Goal: Information Seeking & Learning: Learn about a topic

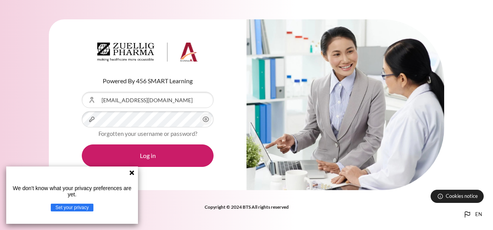
click at [122, 192] on p "We don't know what your privacy preferences are yet." at bounding box center [72, 191] width 126 height 12
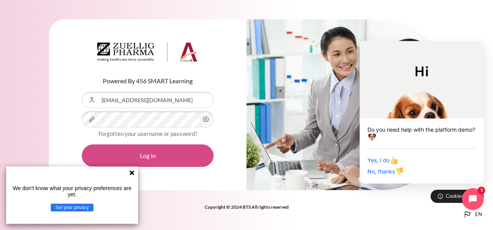
click at [174, 155] on button "Log in" at bounding box center [148, 156] width 132 height 22
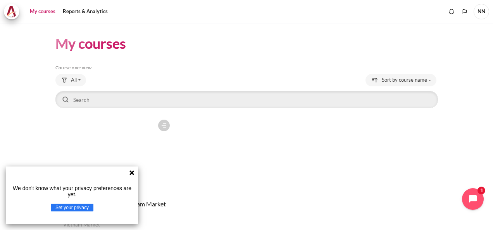
click at [131, 175] on icon at bounding box center [132, 173] width 6 height 6
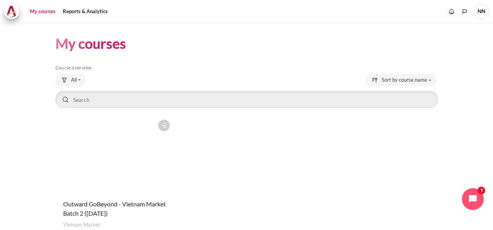
click at [232, 140] on div "Course is starred Actions for course Outward GoBeyond - Vietnam Market Batch 2 …" at bounding box center [246, 183] width 382 height 135
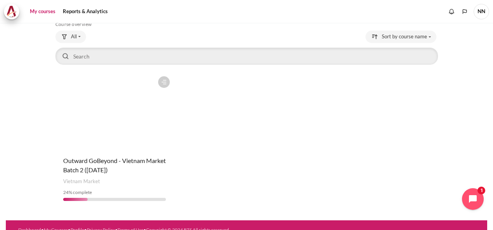
scroll to position [53, 0]
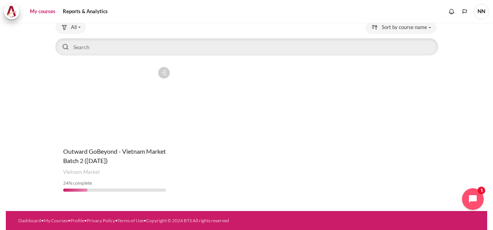
click at [120, 111] on figure "Content" at bounding box center [114, 101] width 118 height 77
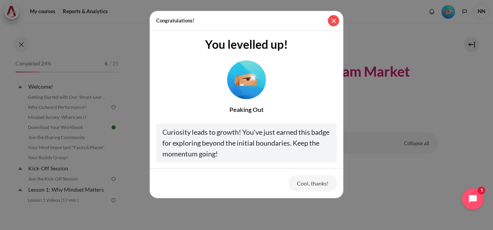
click at [337, 18] on button "Close" at bounding box center [333, 20] width 11 height 11
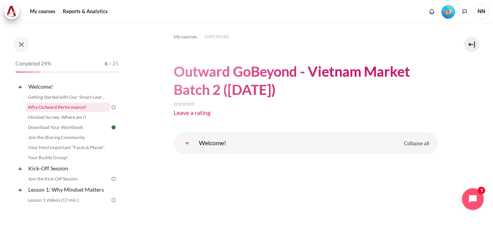
click at [68, 109] on link "Why Outward Performance?" at bounding box center [68, 107] width 84 height 9
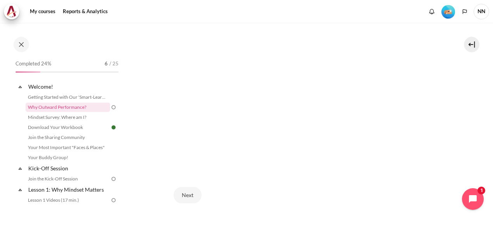
scroll to position [193, 0]
click at [186, 196] on button "Next" at bounding box center [188, 200] width 28 height 16
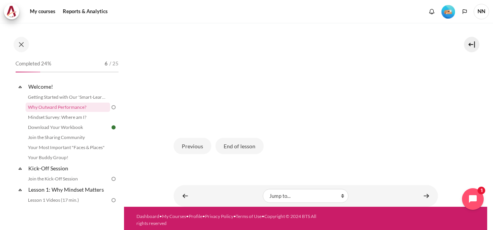
scroll to position [195, 0]
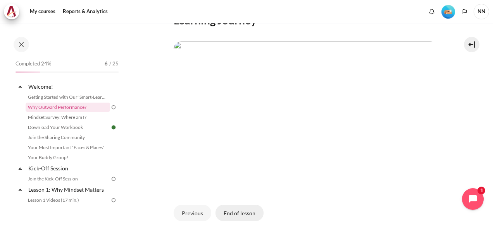
click at [251, 208] on button "End of lesson" at bounding box center [239, 213] width 48 height 16
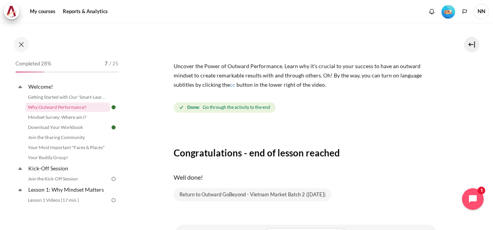
scroll to position [63, 0]
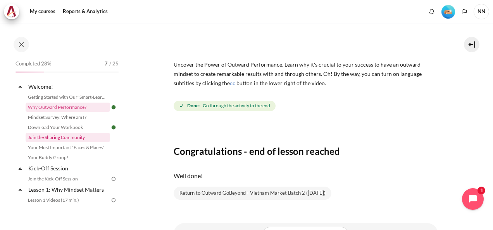
click at [79, 138] on link "Join the Sharing Community" at bounding box center [68, 137] width 84 height 9
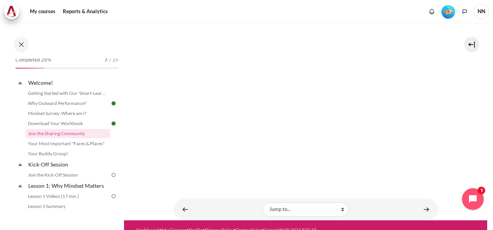
scroll to position [197, 0]
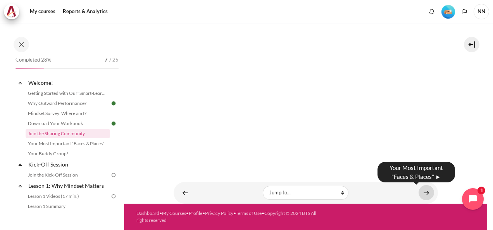
click at [420, 192] on link "Content" at bounding box center [425, 192] width 15 height 15
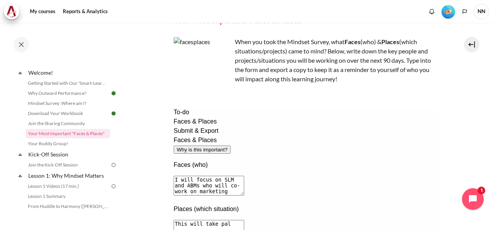
scroll to position [46, 0]
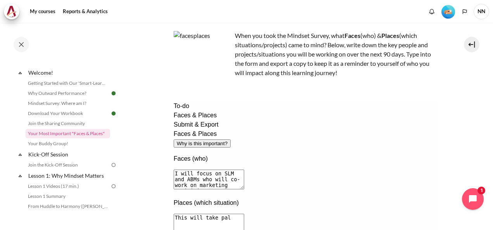
click at [244, 214] on textarea "This will take pal" at bounding box center [208, 224] width 71 height 20
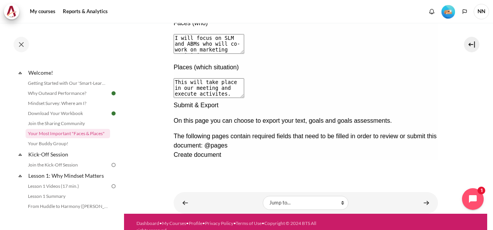
scroll to position [191, 0]
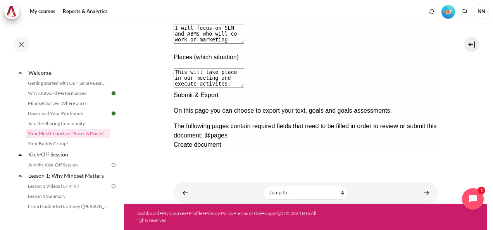
type textarea "This will take place in our meeting and execute activites."
click at [426, 91] on div "Next documentation step" at bounding box center [305, 91] width 264 height 0
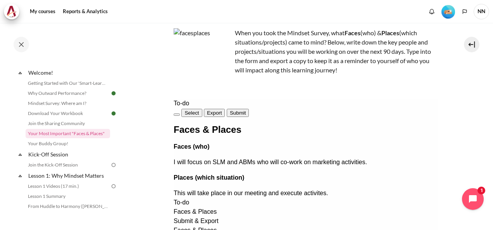
scroll to position [27, 0]
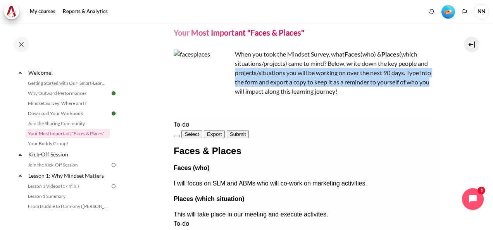
drag, startPoint x: 477, startPoint y: 64, endPoint x: 471, endPoint y: 81, distance: 17.2
click at [471, 81] on section "My courses OPO VN B2 Welcome! Your Most Important "Faces & Places" Your Most Im…" at bounding box center [305, 182] width 363 height 372
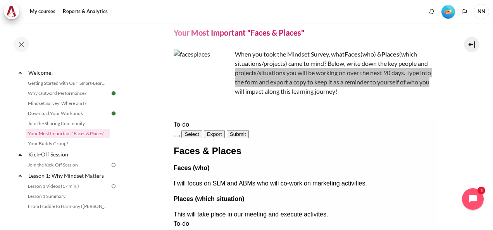
click at [245, 133] on span "Submit" at bounding box center [237, 134] width 16 height 6
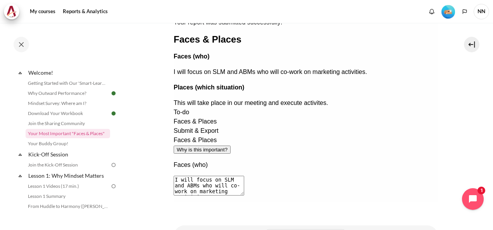
scroll to position [177, 0]
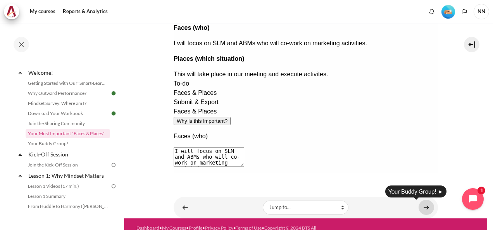
click at [422, 204] on link "Content" at bounding box center [425, 207] width 15 height 15
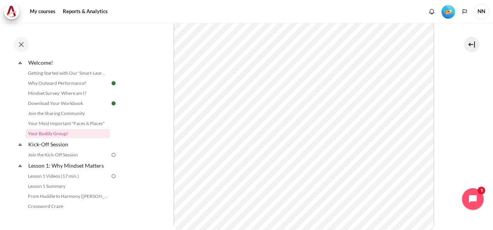
scroll to position [211, 0]
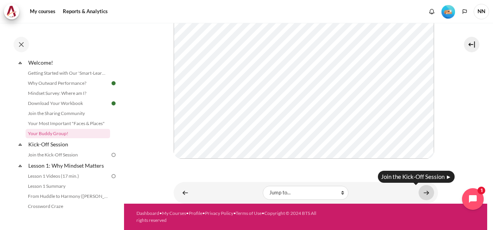
click at [418, 190] on link "Content" at bounding box center [425, 192] width 15 height 15
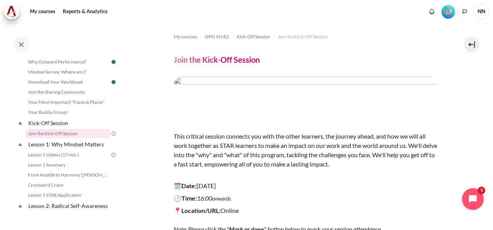
scroll to position [96, 0]
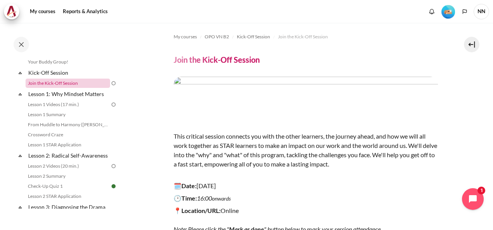
click at [89, 86] on link "Join the Kick-Off Session" at bounding box center [68, 83] width 84 height 9
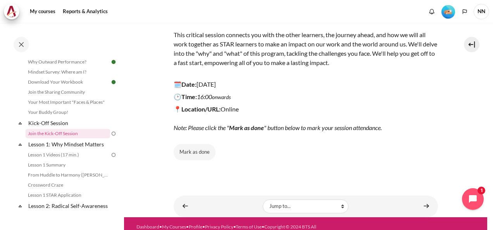
scroll to position [108, 0]
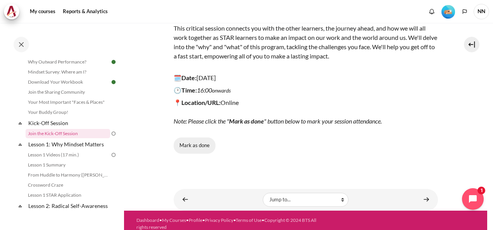
click at [191, 143] on button "Mark as done" at bounding box center [195, 146] width 42 height 16
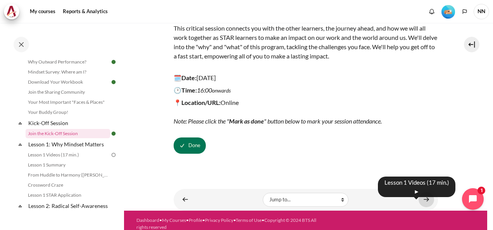
click at [425, 201] on link "Content" at bounding box center [425, 199] width 15 height 15
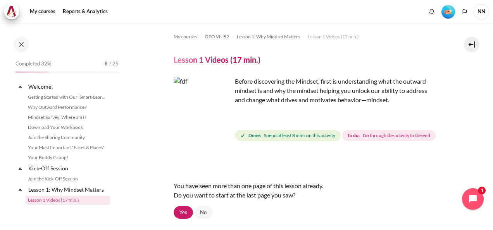
scroll to position [67, 0]
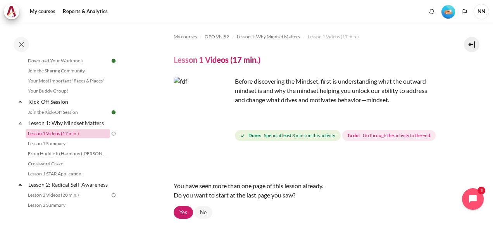
click at [61, 132] on link "Lesson 1 Videos (17 min.)" at bounding box center [68, 133] width 84 height 9
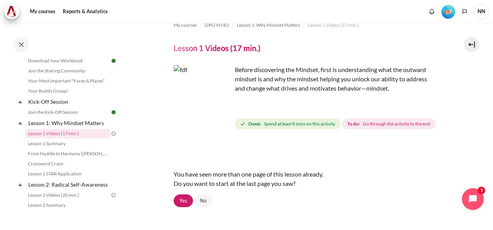
scroll to position [12, 0]
click at [186, 207] on link "Yes" at bounding box center [183, 200] width 19 height 13
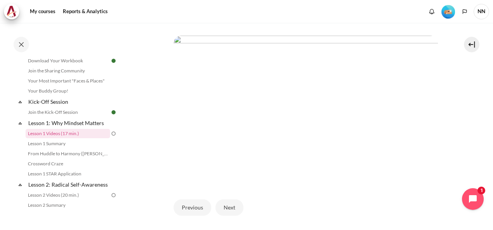
scroll to position [243, 0]
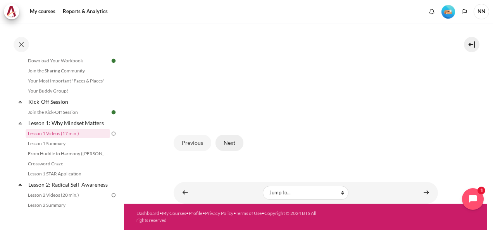
click at [233, 139] on button "Next" at bounding box center [229, 143] width 28 height 16
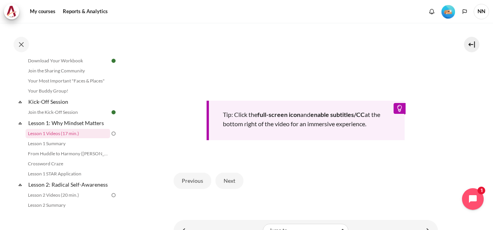
scroll to position [319, 0]
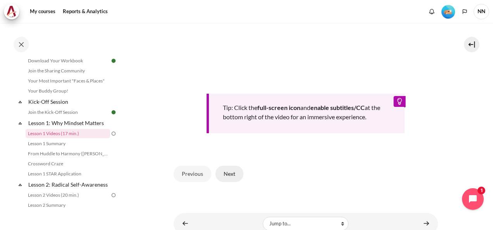
click at [234, 182] on button "Next" at bounding box center [229, 174] width 28 height 16
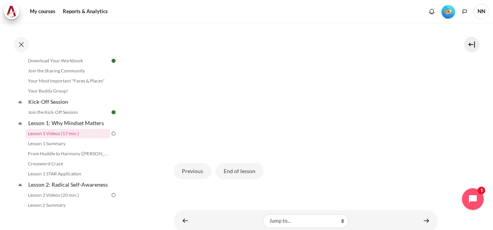
scroll to position [203, 0]
click at [244, 180] on button "End of lesson" at bounding box center [239, 172] width 48 height 16
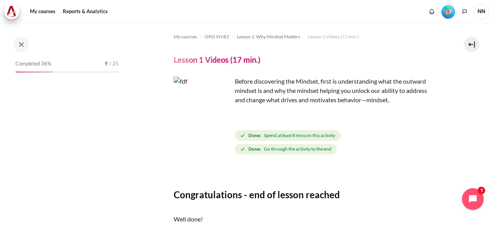
scroll to position [67, 0]
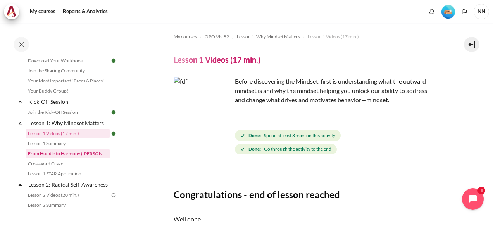
click at [84, 153] on link "From Huddle to Harmony ([PERSON_NAME]'s Story)" at bounding box center [68, 153] width 84 height 9
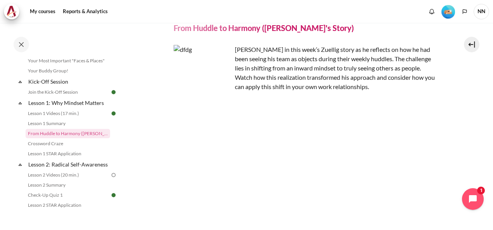
scroll to position [37, 0]
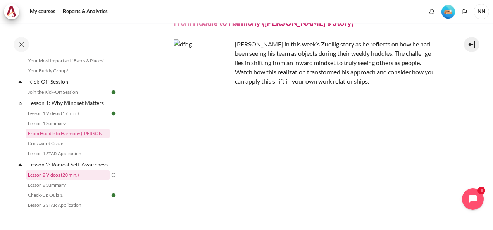
click at [77, 180] on link "Lesson 2 Videos (20 min.)" at bounding box center [68, 174] width 84 height 9
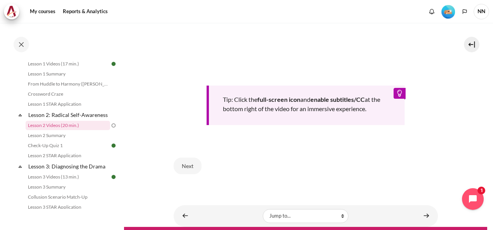
scroll to position [308, 0]
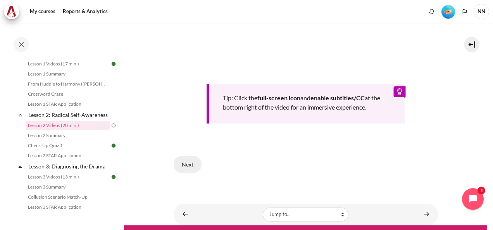
click at [189, 172] on button "Next" at bounding box center [188, 164] width 28 height 16
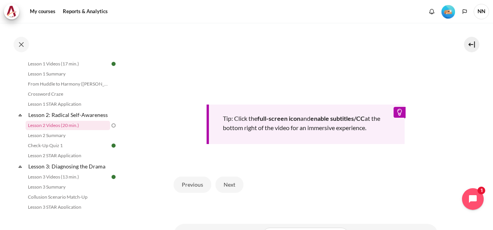
scroll to position [302, 0]
click at [224, 193] on button "Next" at bounding box center [229, 184] width 28 height 16
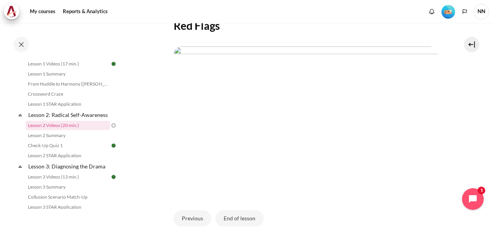
scroll to position [237, 0]
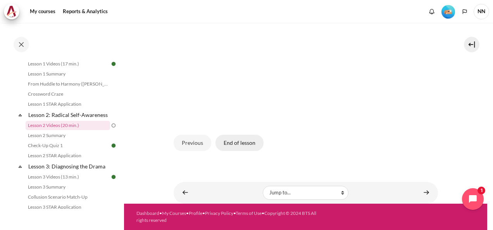
click at [254, 142] on button "End of lesson" at bounding box center [239, 143] width 48 height 16
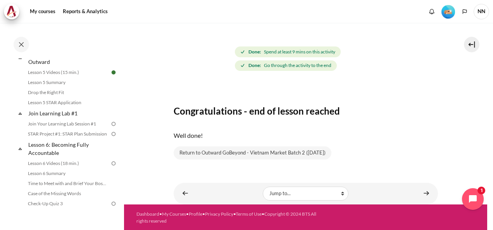
scroll to position [385, 0]
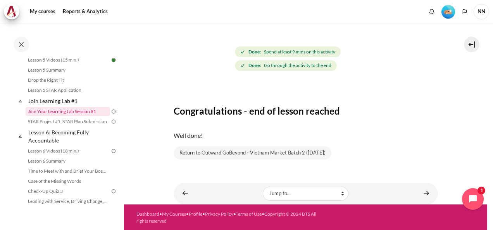
click at [94, 116] on link "Join Your Learning Lab Session #1" at bounding box center [68, 111] width 84 height 9
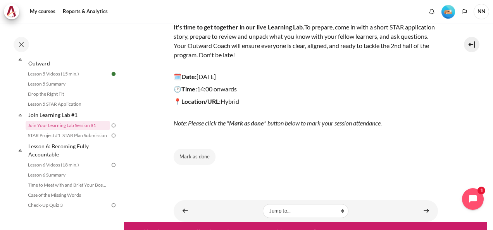
scroll to position [126, 0]
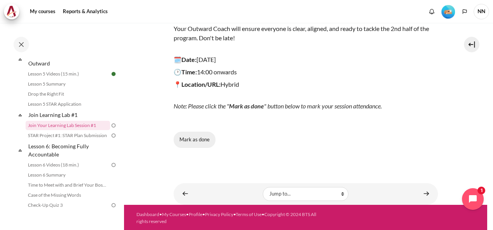
click at [189, 145] on button "Mark as done" at bounding box center [195, 140] width 42 height 16
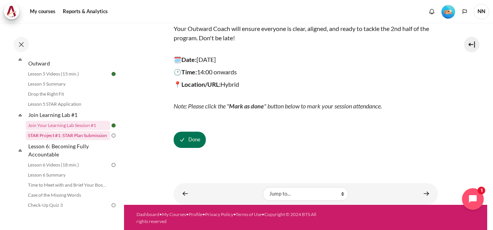
click at [86, 140] on link "STAR Project #1: STAR Plan Submission" at bounding box center [68, 135] width 84 height 9
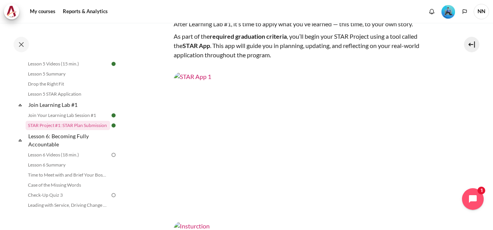
scroll to position [93, 0]
click at [228, 143] on img "Content" at bounding box center [306, 146] width 264 height 149
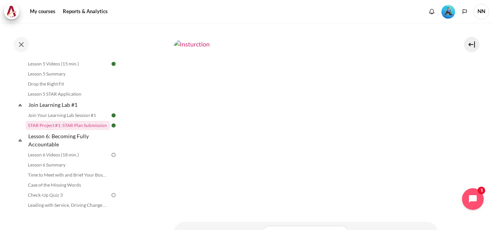
scroll to position [273, 0]
click at [263, 89] on img "Content" at bounding box center [306, 115] width 264 height 149
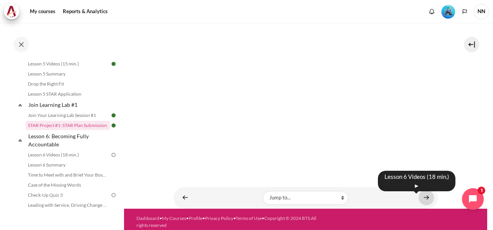
click at [423, 193] on link "Content" at bounding box center [425, 197] width 15 height 15
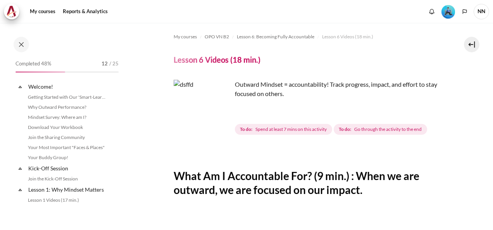
scroll to position [410, 0]
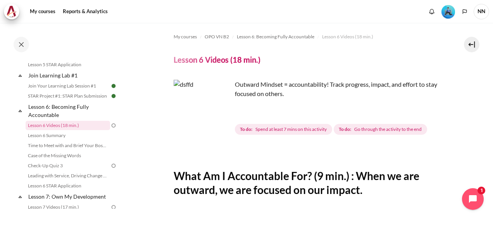
drag, startPoint x: 487, startPoint y: 53, endPoint x: 491, endPoint y: 75, distance: 22.3
click at [491, 75] on div "My courses OPO VN B2 Lesson 6: Becoming Fully Accountable Lesson 6 Videos (18 m…" at bounding box center [246, 126] width 493 height 207
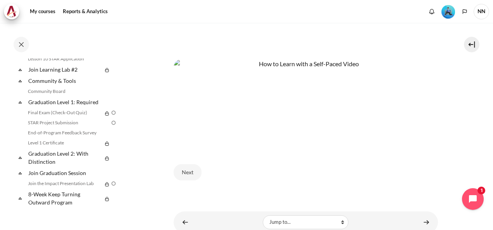
scroll to position [325, 0]
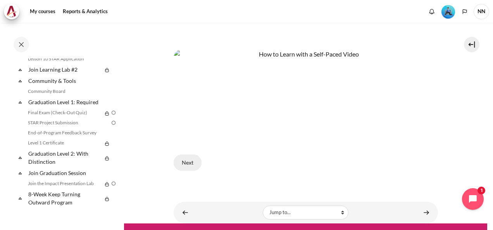
click at [192, 155] on button "Next" at bounding box center [188, 163] width 28 height 16
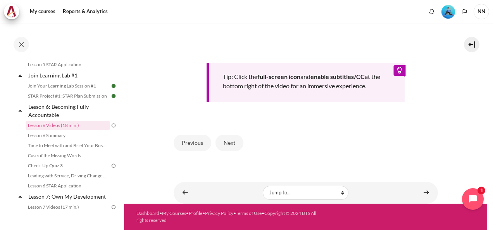
scroll to position [353, 0]
click at [232, 145] on button "Next" at bounding box center [229, 143] width 28 height 16
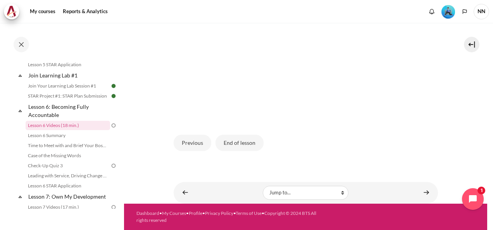
scroll to position [232, 0]
click at [245, 146] on button "End of lesson" at bounding box center [239, 143] width 48 height 16
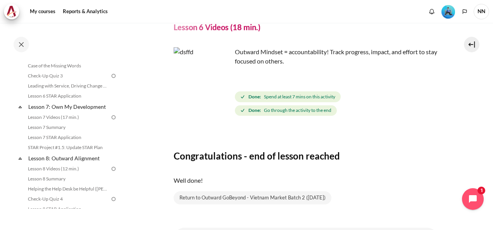
scroll to position [516, 0]
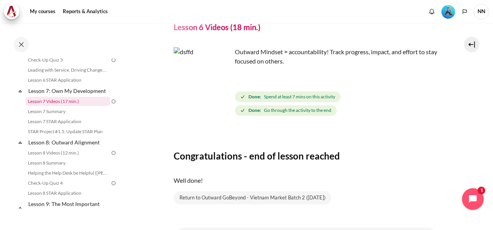
click at [77, 106] on link "Lesson 7 Videos (17 min.)" at bounding box center [68, 101] width 84 height 9
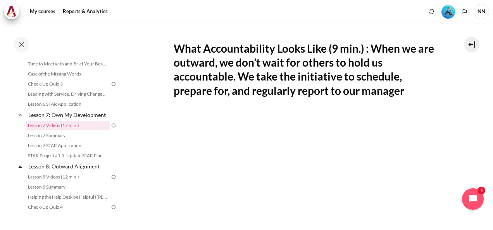
scroll to position [181, 0]
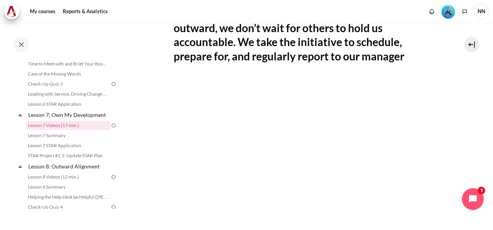
drag, startPoint x: 123, startPoint y: 175, endPoint x: 122, endPoint y: 139, distance: 35.7
click at [122, 139] on div "Completed 52% 13 / 25 Expand Collapse Welcome! Highlighted" at bounding box center [62, 126] width 124 height 207
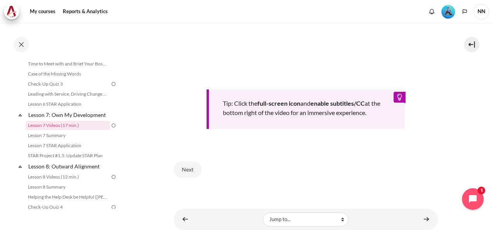
scroll to position [336, 0]
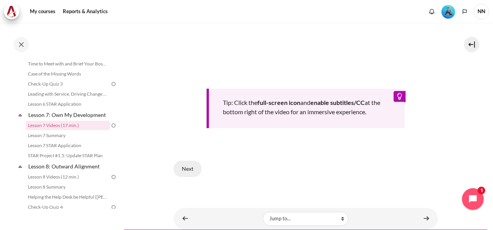
click at [186, 168] on button "Next" at bounding box center [188, 169] width 28 height 16
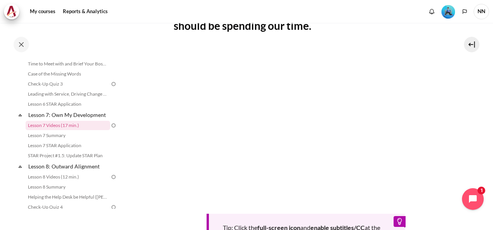
scroll to position [206, 0]
